Goal: Transaction & Acquisition: Purchase product/service

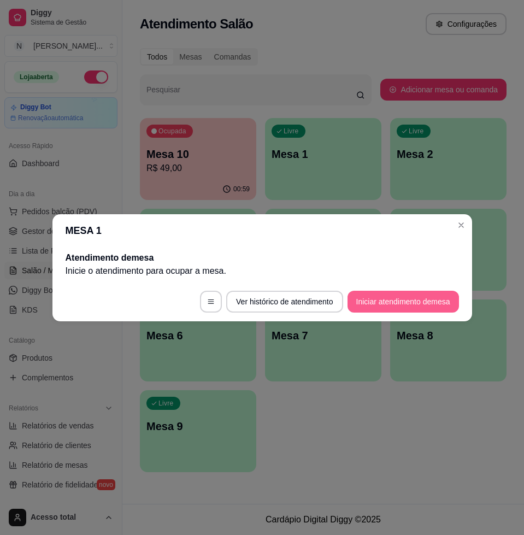
click at [420, 302] on button "Iniciar atendimento de mesa" at bounding box center [402, 302] width 111 height 22
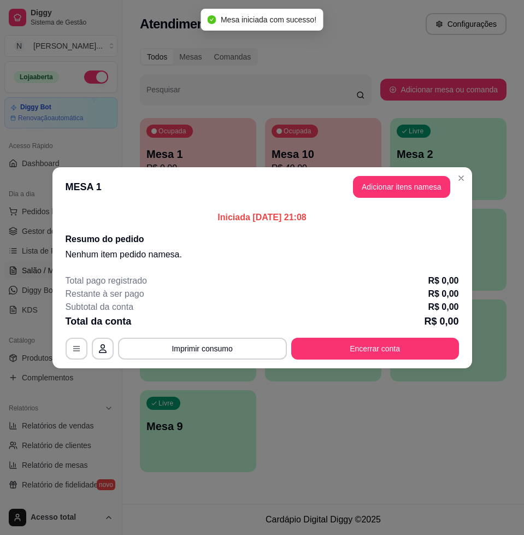
click at [394, 185] on button "Adicionar itens na mesa" at bounding box center [401, 187] width 97 height 22
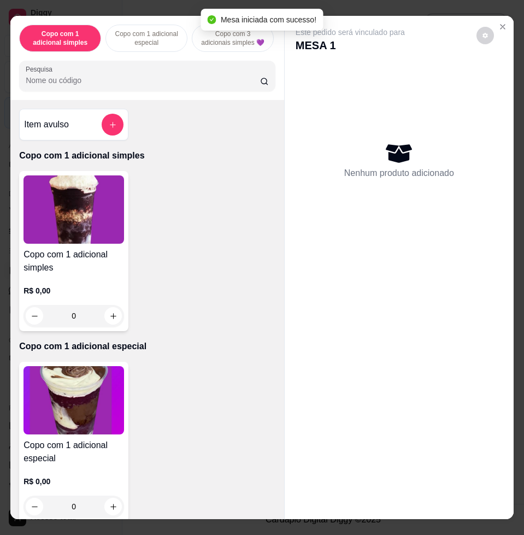
click at [103, 130] on button "add-separate-item" at bounding box center [113, 125] width 22 height 22
click at [231, 258] on div "0,00" at bounding box center [262, 264] width 205 height 22
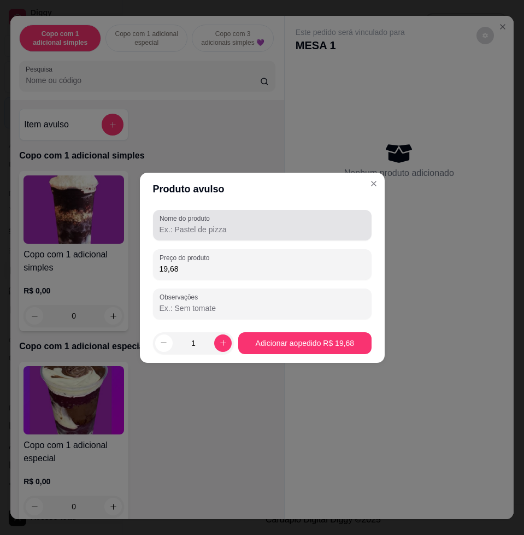
type input "19,68"
click at [185, 220] on label "Nome do produto" at bounding box center [187, 218] width 54 height 9
click at [185, 224] on input "Nome do produto" at bounding box center [262, 229] width 205 height 11
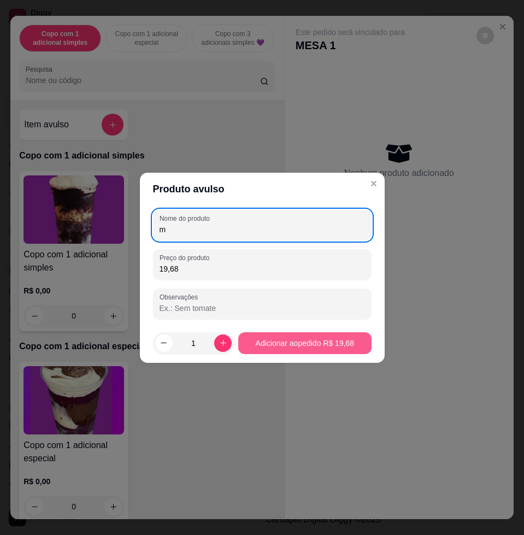
type input "m"
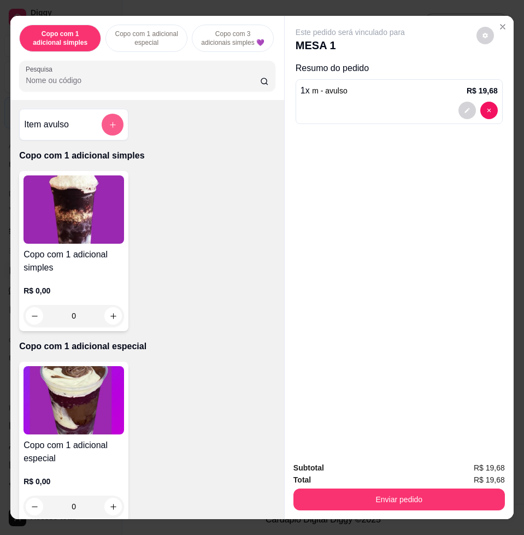
click at [130, 133] on div "Item avulso Copo com 1 adicional simples Copo com 1 adicional simples R$ 0,00 0…" at bounding box center [147, 309] width 274 height 418
click at [111, 134] on button "add-separate-item" at bounding box center [112, 124] width 21 height 21
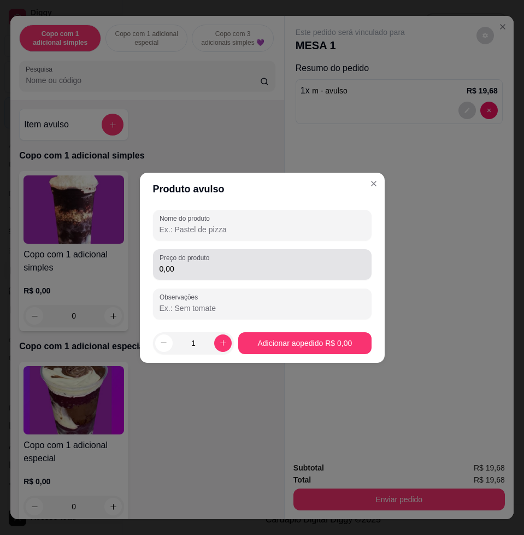
drag, startPoint x: 268, startPoint y: 252, endPoint x: 271, endPoint y: 261, distance: 8.6
click at [269, 255] on div "0,00" at bounding box center [262, 264] width 205 height 22
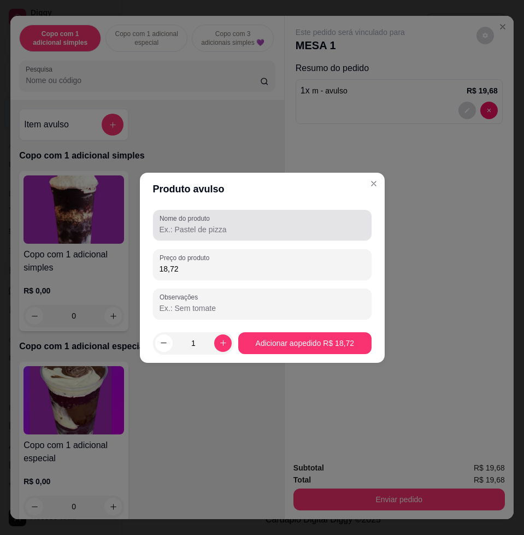
type input "18,72"
click at [273, 222] on div at bounding box center [262, 225] width 205 height 22
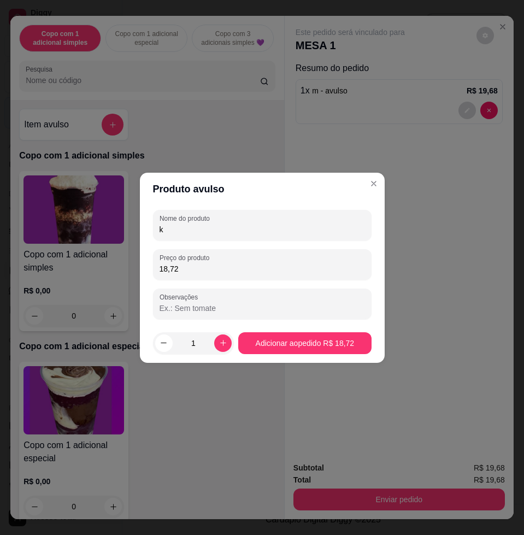
type input "k"
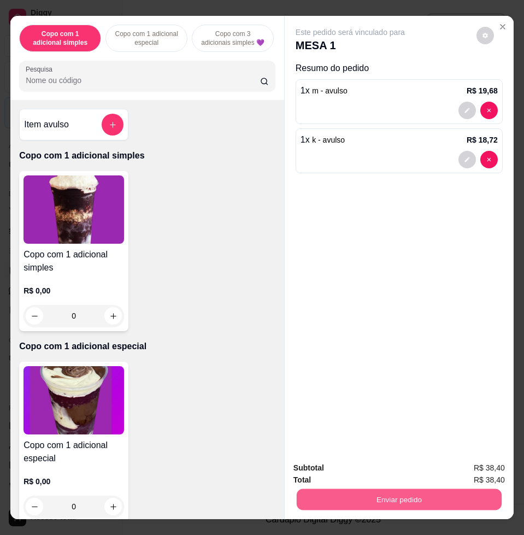
click at [467, 489] on button "Enviar pedido" at bounding box center [399, 498] width 205 height 21
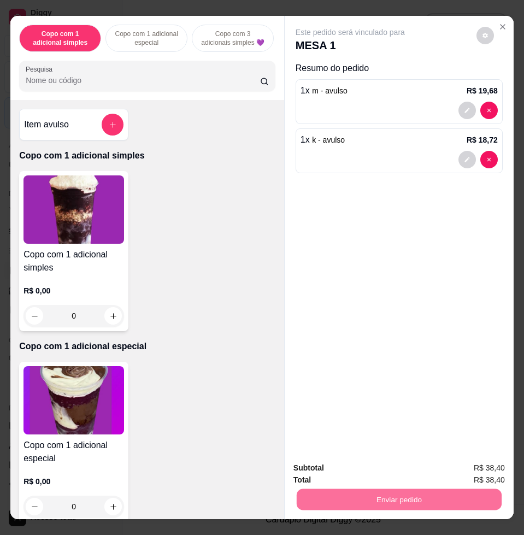
click at [403, 459] on button "Não registrar e enviar pedido" at bounding box center [362, 467] width 114 height 21
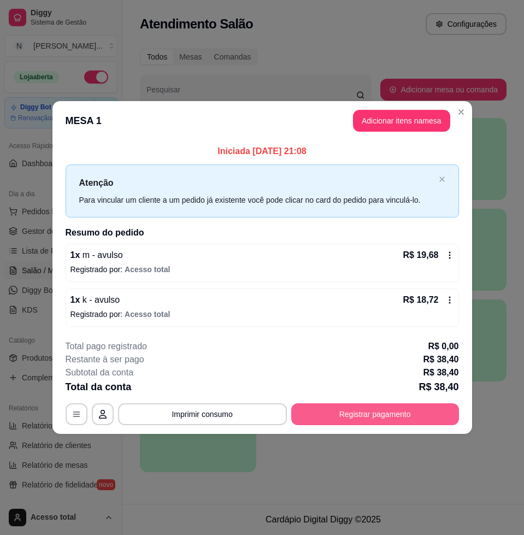
click at [409, 412] on button "Registrar pagamento" at bounding box center [375, 414] width 168 height 22
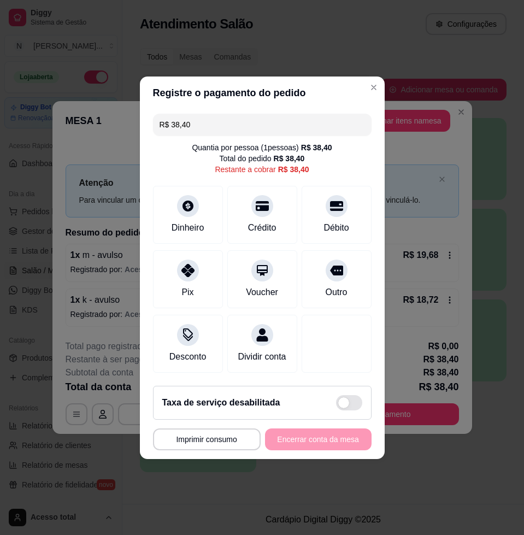
click at [262, 238] on div "R$ 38,40 Quantia por pessoa ( 1 pessoas) R$ 38,40 Total do pedido R$ 38,40 Rest…" at bounding box center [262, 243] width 245 height 268
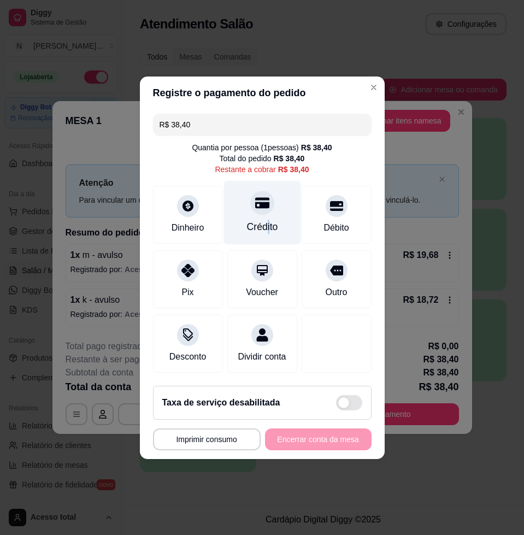
click at [263, 229] on div "Crédito" at bounding box center [261, 212] width 77 height 64
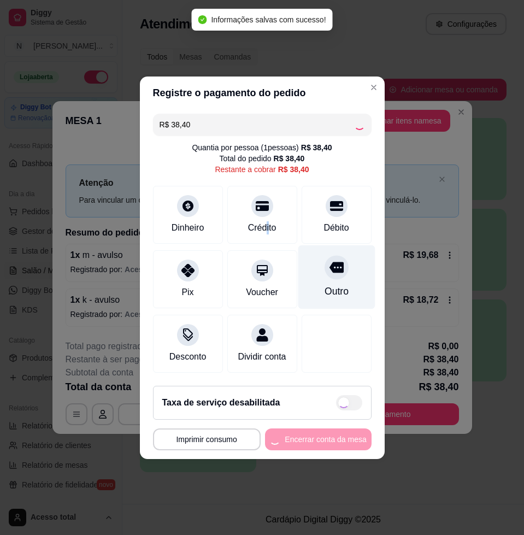
type input "R$ 0,00"
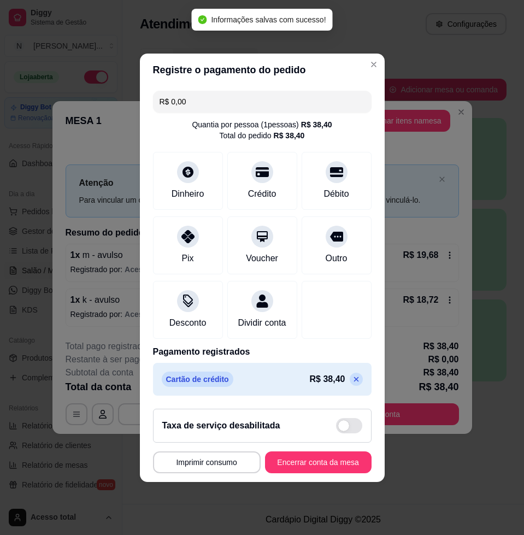
click at [336, 481] on footer "**********" at bounding box center [262, 441] width 245 height 82
click at [332, 467] on button "Encerrar conta da mesa" at bounding box center [318, 461] width 103 height 21
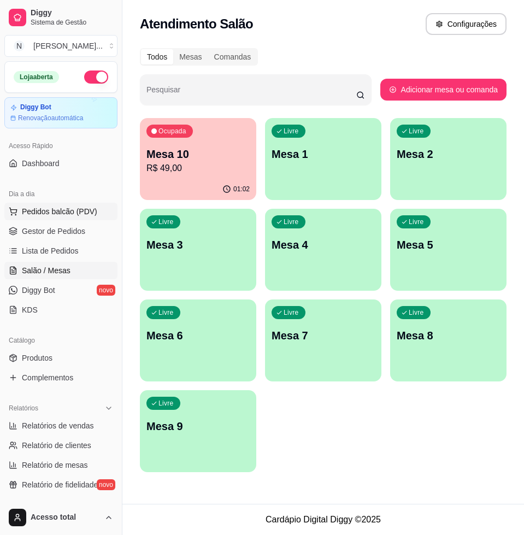
click at [92, 214] on span "Pedidos balcão (PDV)" at bounding box center [59, 211] width 75 height 11
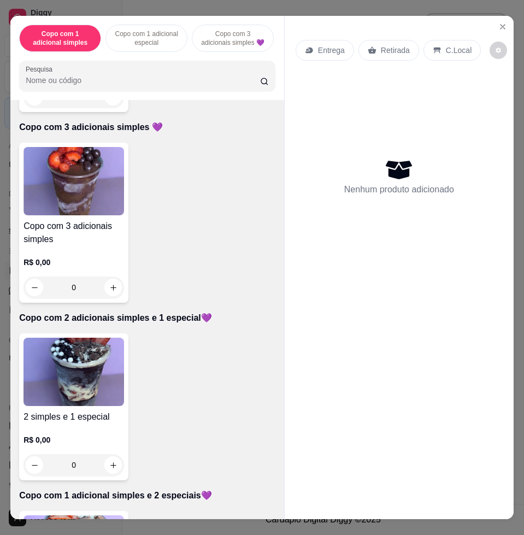
scroll to position [478, 0]
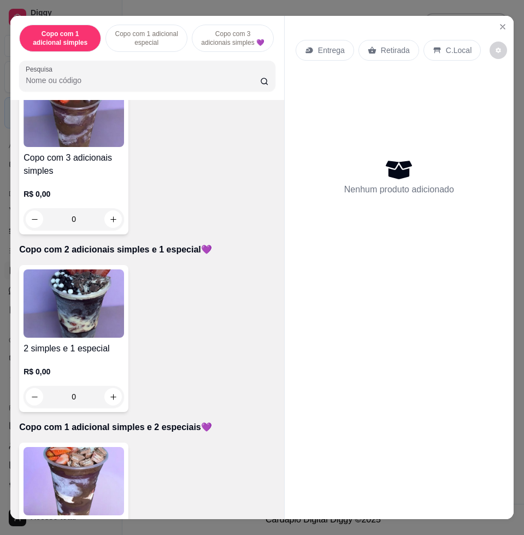
click at [98, 456] on img at bounding box center [73, 481] width 101 height 68
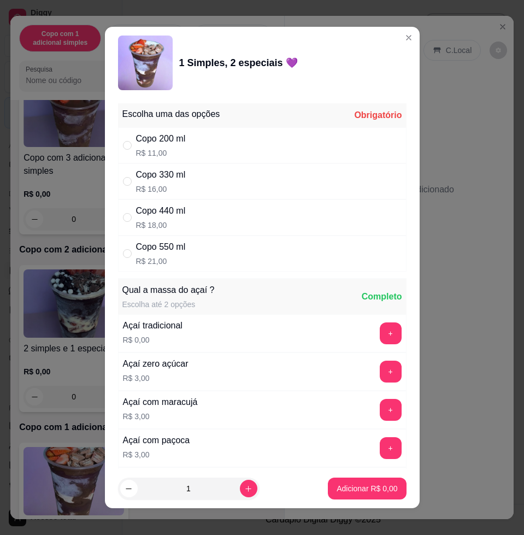
click at [195, 186] on div "Copo 330 ml R$ 16,00" at bounding box center [262, 181] width 288 height 36
radio input "true"
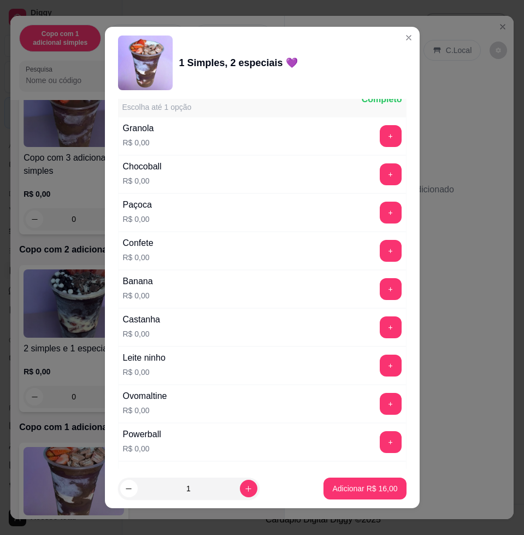
scroll to position [751, 0]
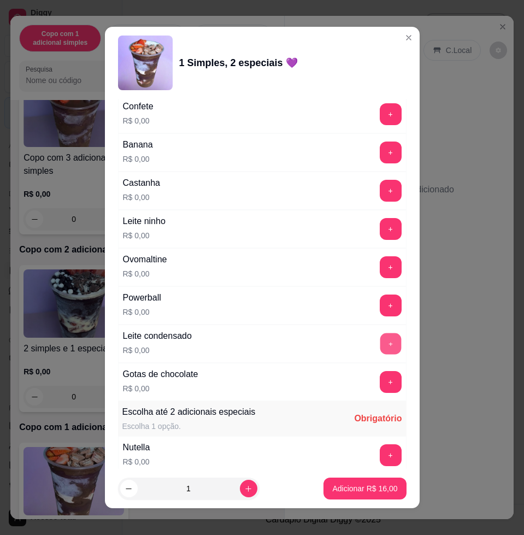
click at [380, 343] on button "+" at bounding box center [390, 343] width 21 height 21
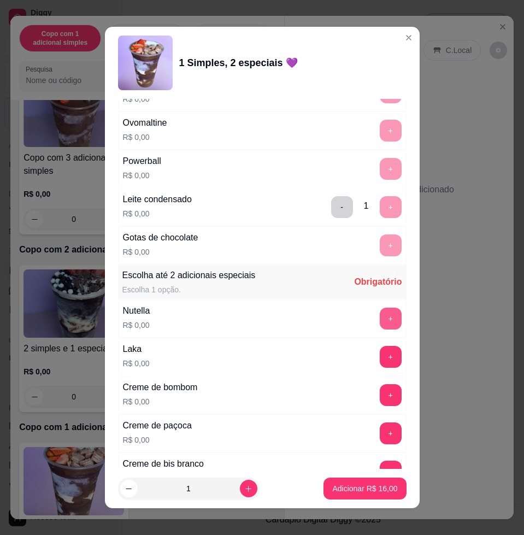
scroll to position [956, 0]
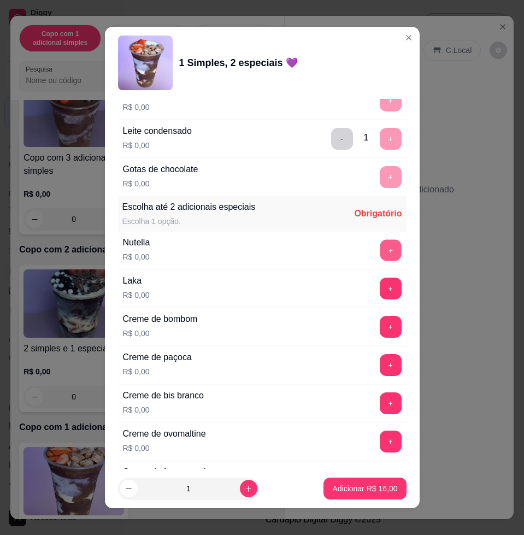
click at [380, 247] on button "+" at bounding box center [390, 250] width 21 height 21
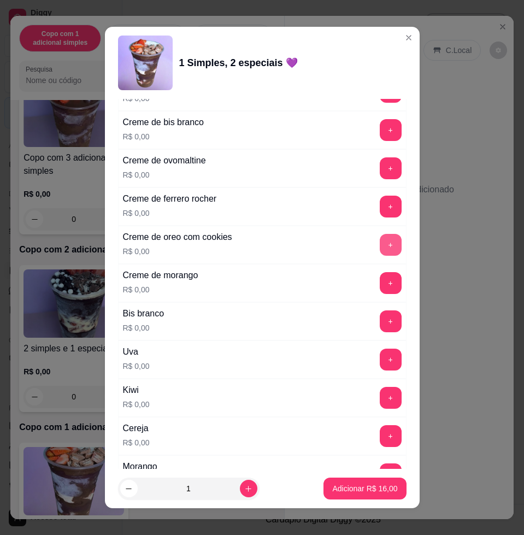
scroll to position [1366, 0]
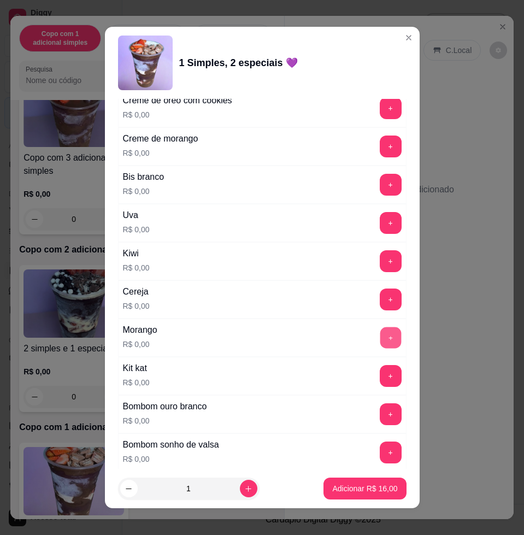
click at [380, 346] on button "+" at bounding box center [390, 337] width 21 height 21
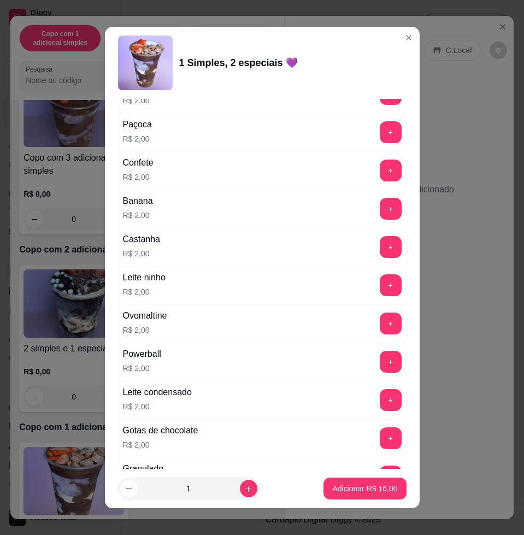
scroll to position [1844, 0]
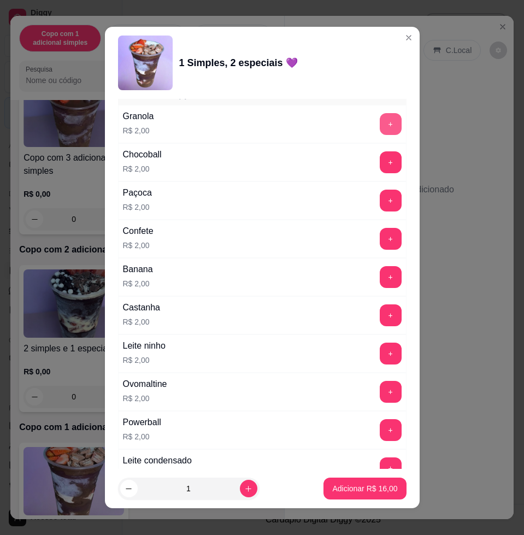
click at [380, 126] on button "+" at bounding box center [391, 124] width 22 height 22
click at [351, 480] on button "Adicionar R$ 18,00" at bounding box center [365, 488] width 80 height 21
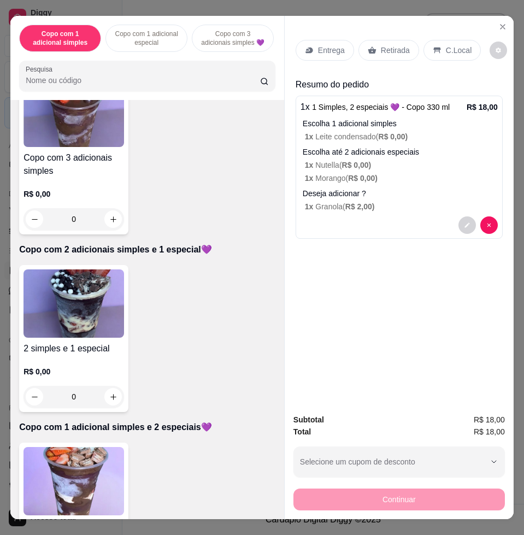
click at [318, 40] on div "Entrega" at bounding box center [325, 50] width 58 height 21
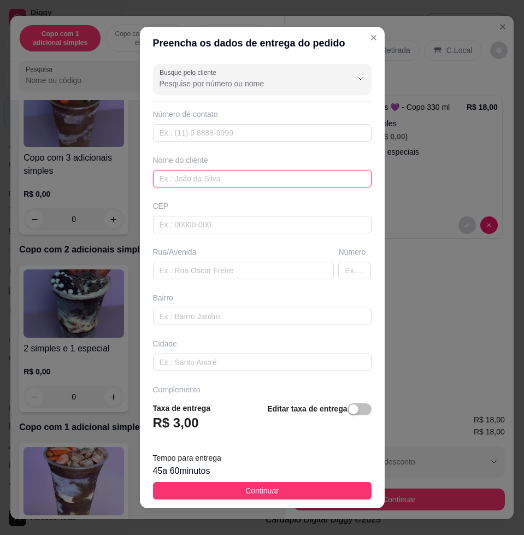
click at [202, 177] on input "text" at bounding box center [262, 178] width 219 height 17
type input "Kananda"
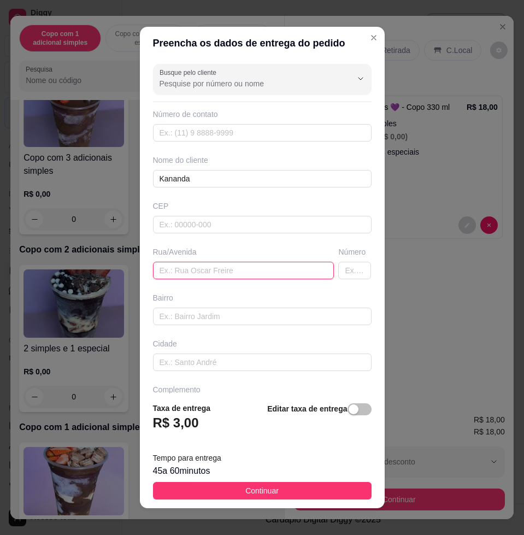
click at [262, 272] on input "text" at bounding box center [243, 270] width 181 height 17
click at [222, 269] on input "text" at bounding box center [243, 270] width 181 height 17
click at [250, 266] on input "text" at bounding box center [243, 270] width 181 height 17
paste input "[PERSON_NAME] 217 Castilho F [STREET_ADDRESS]"
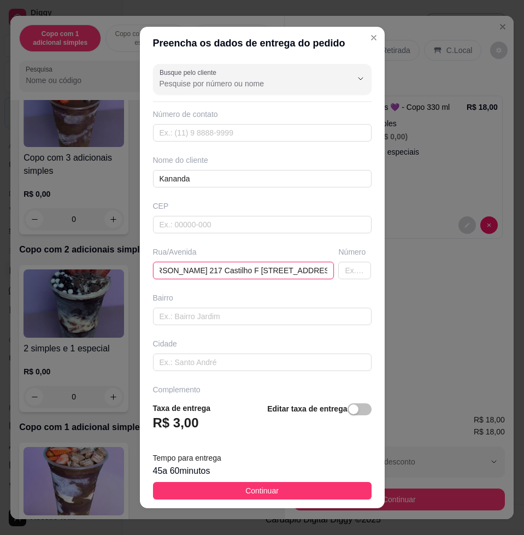
type input "[PERSON_NAME] 217 Castilho F [STREET_ADDRESS]"
click at [315, 499] on footer "Taxa de entrega R$ 3,00 Editar taxa de entrega Tempo para entrega 45 a 60 minut…" at bounding box center [262, 450] width 245 height 115
drag, startPoint x: 320, startPoint y: 497, endPoint x: 327, endPoint y: 493, distance: 8.1
click at [324, 494] on button "Continuar" at bounding box center [262, 490] width 219 height 17
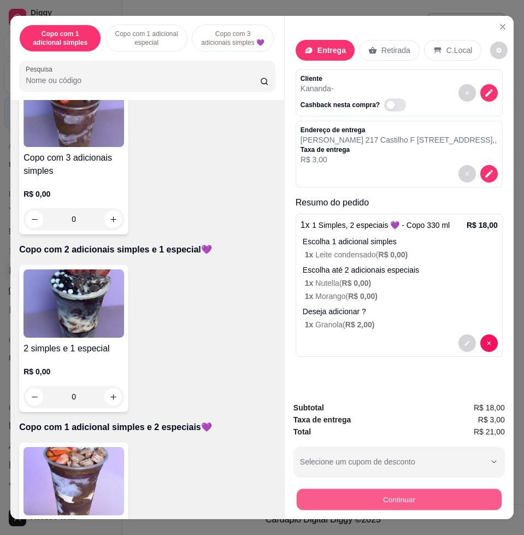
click at [352, 488] on button "Continuar" at bounding box center [399, 498] width 205 height 21
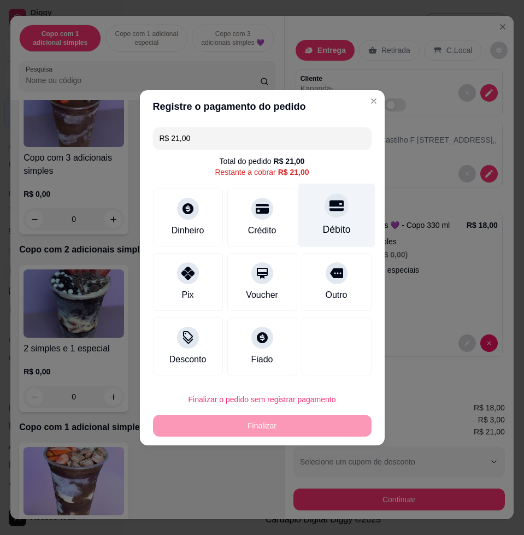
click at [327, 215] on div at bounding box center [337, 205] width 24 height 24
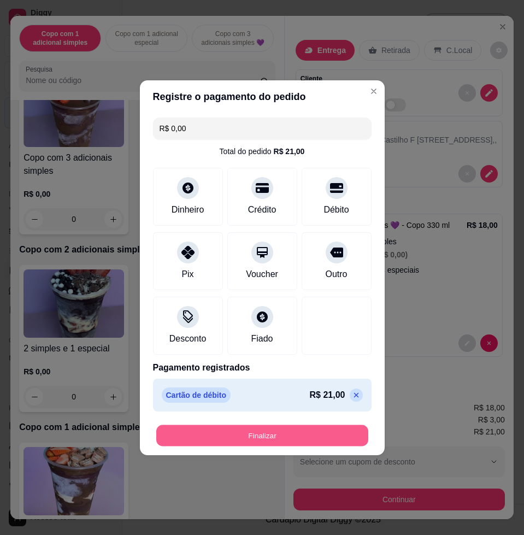
click at [238, 441] on button "Finalizar" at bounding box center [262, 434] width 212 height 21
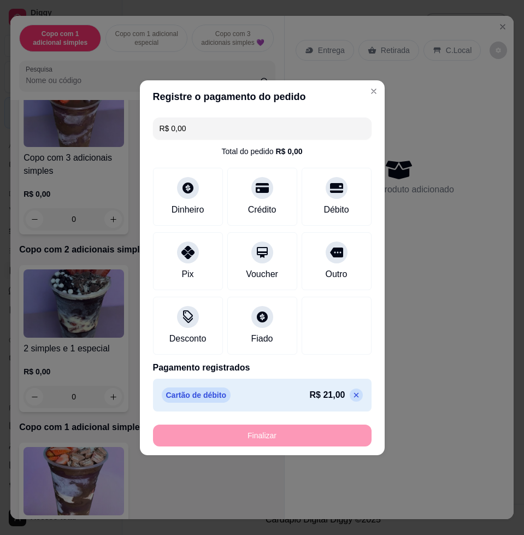
type input "-R$ 21,00"
